Goal: Information Seeking & Learning: Learn about a topic

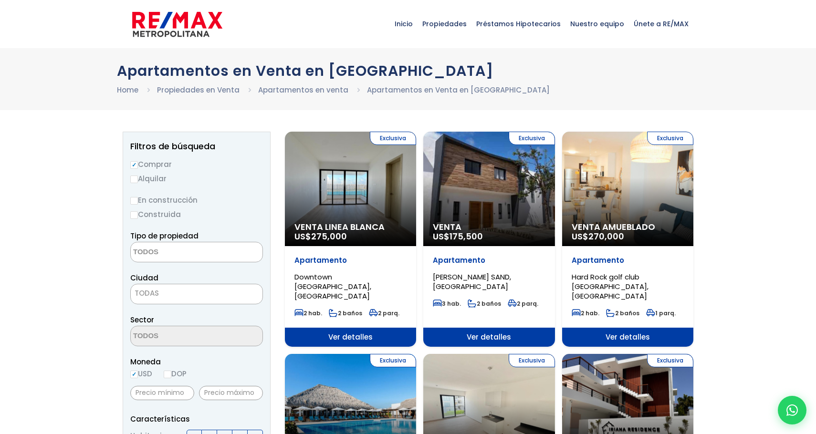
select select
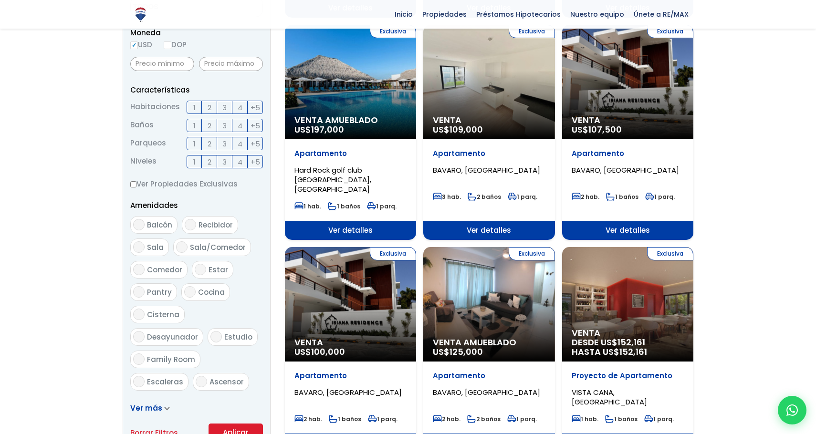
scroll to position [329, 0]
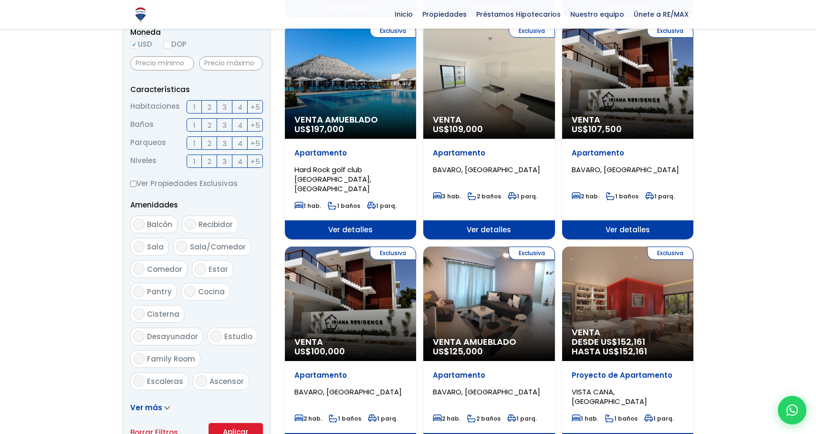
click at [0, 0] on input "2" at bounding box center [0, 0] width 0 height 0
checkbox input "true"
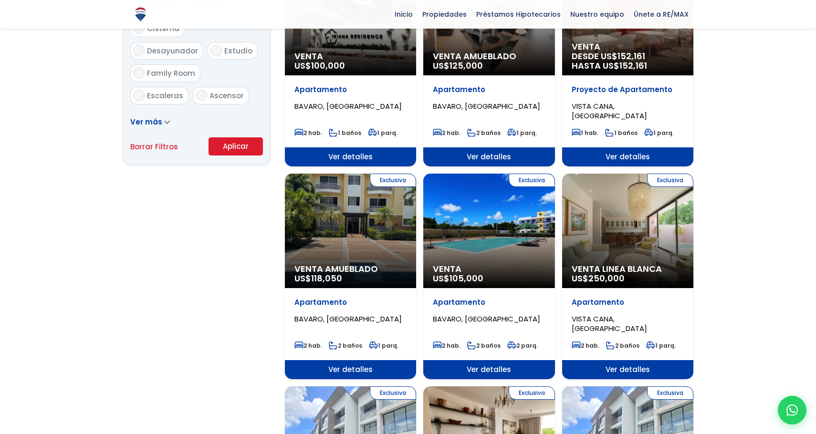
scroll to position [616, 0]
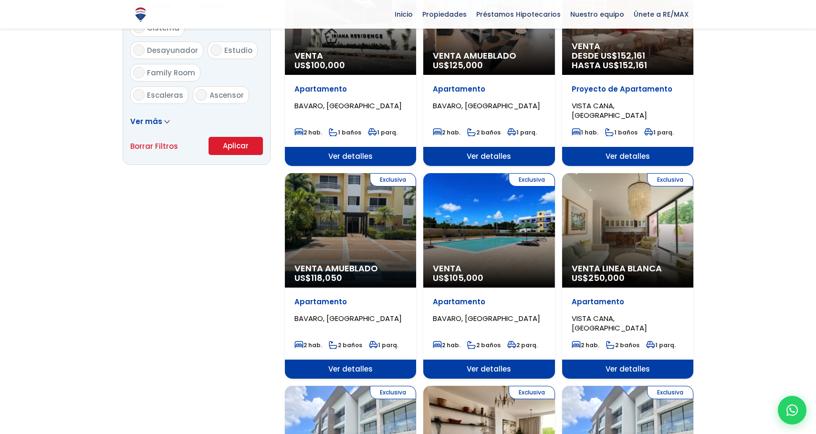
click at [164, 126] on span at bounding box center [167, 121] width 6 height 10
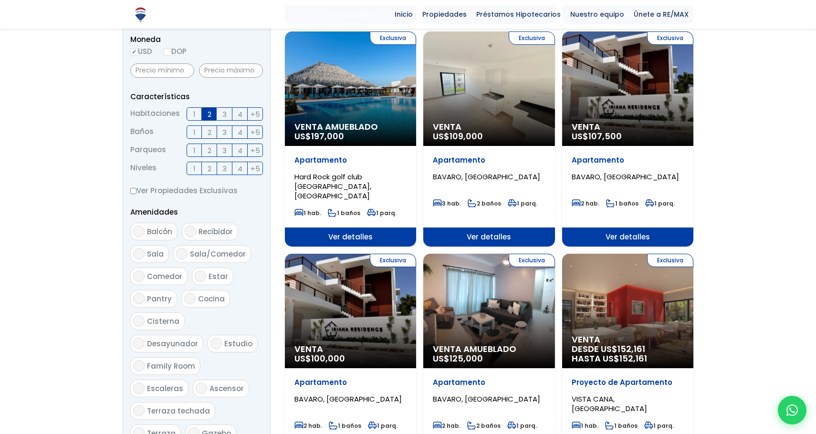
scroll to position [17, 0]
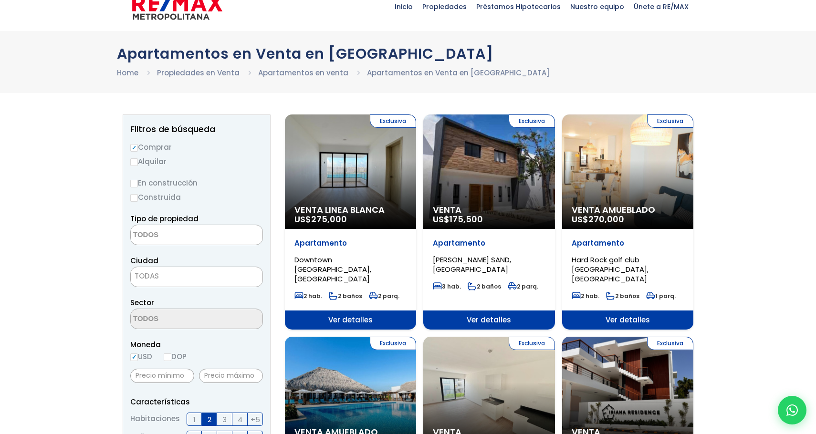
click at [181, 273] on span "TODAS" at bounding box center [197, 276] width 132 height 13
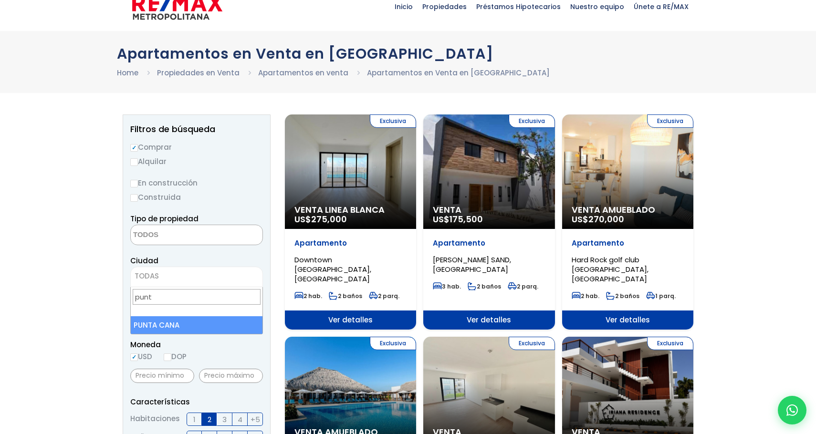
type input "punt"
select select "434"
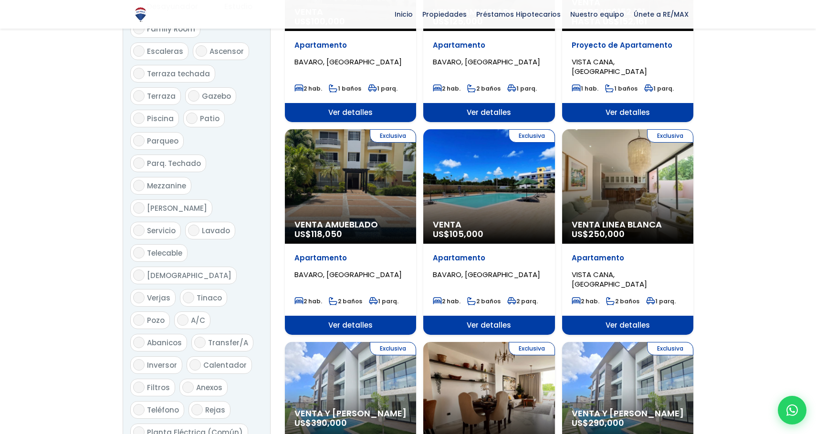
scroll to position [1049, 0]
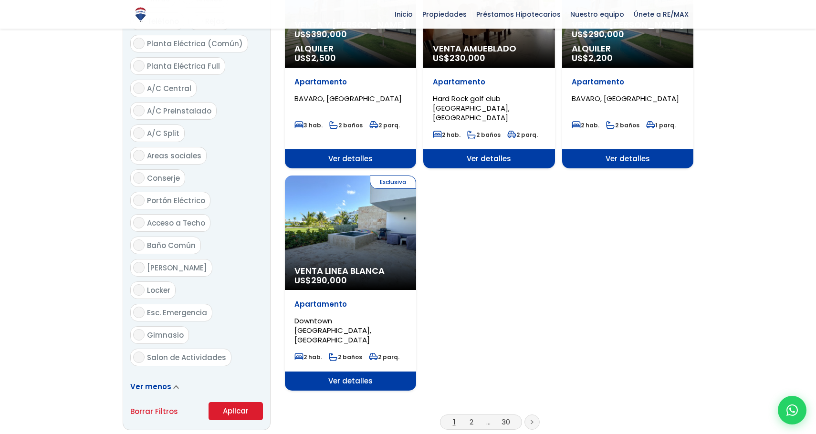
click at [227, 402] on button "Aplicar" at bounding box center [236, 411] width 54 height 18
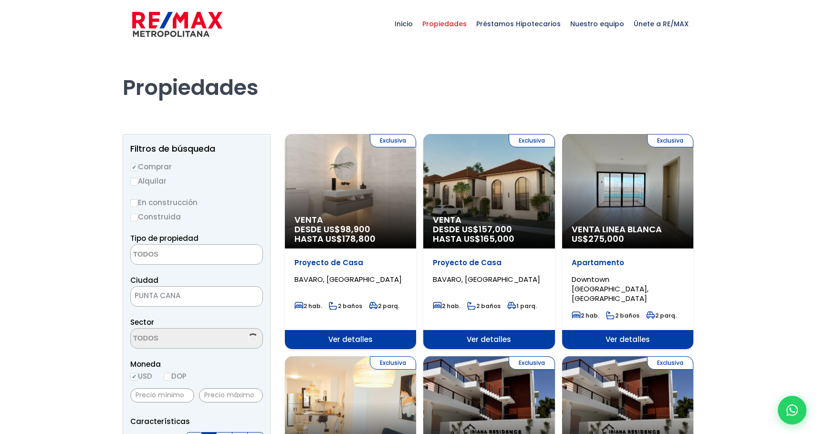
select select
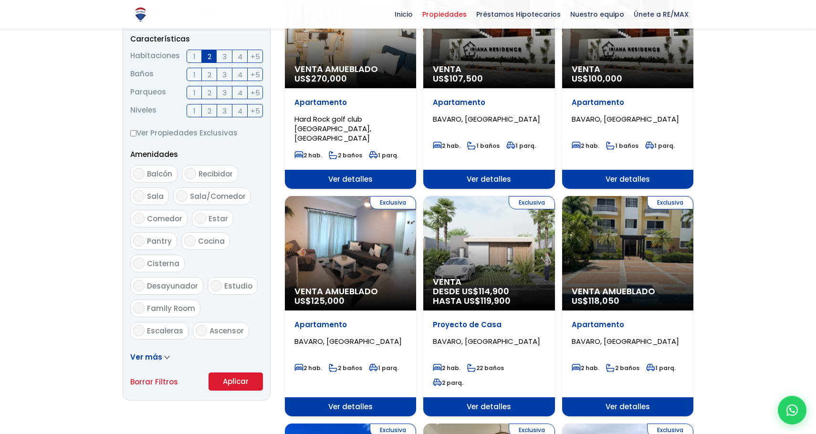
scroll to position [382, 0]
